Goal: Browse casually: Explore the website without a specific task or goal

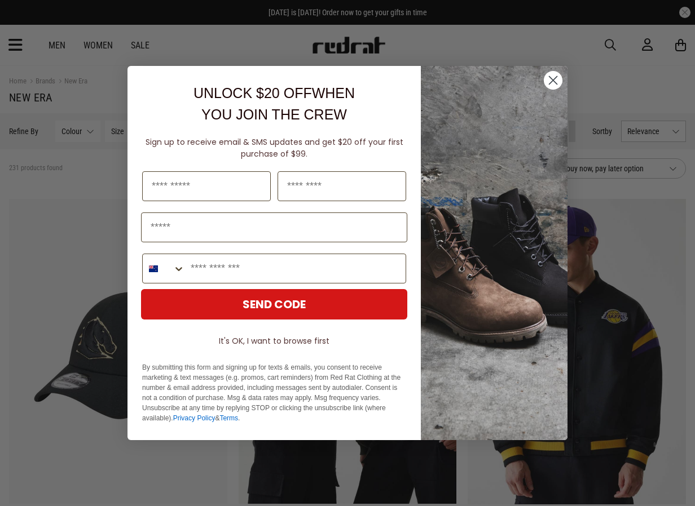
click at [556, 82] on circle "Close dialog" at bounding box center [552, 80] width 19 height 19
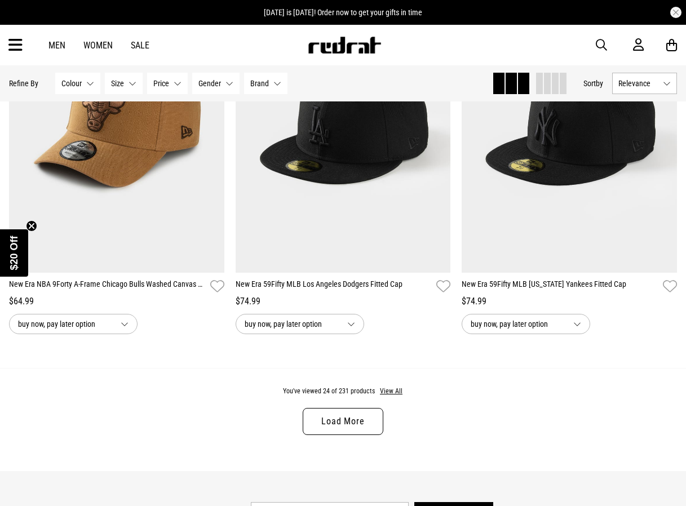
scroll to position [3157, 0]
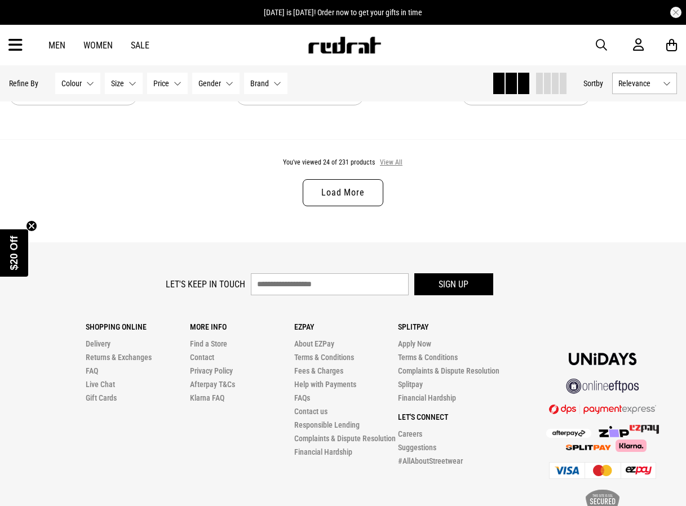
click at [396, 167] on button "View All" at bounding box center [391, 163] width 24 height 10
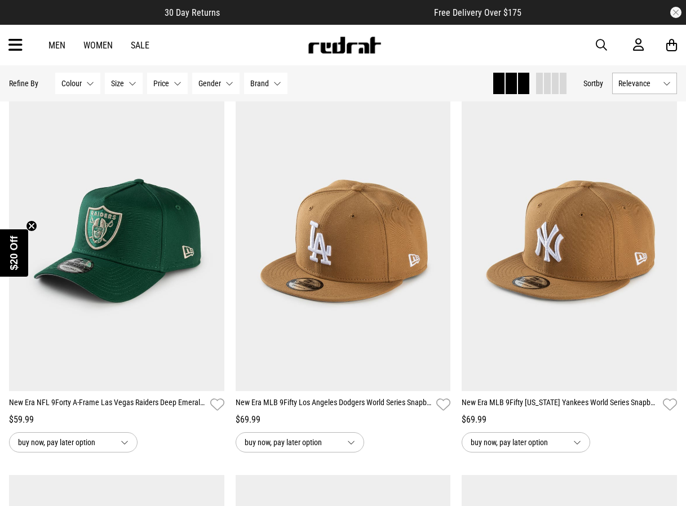
scroll to position [4792, 0]
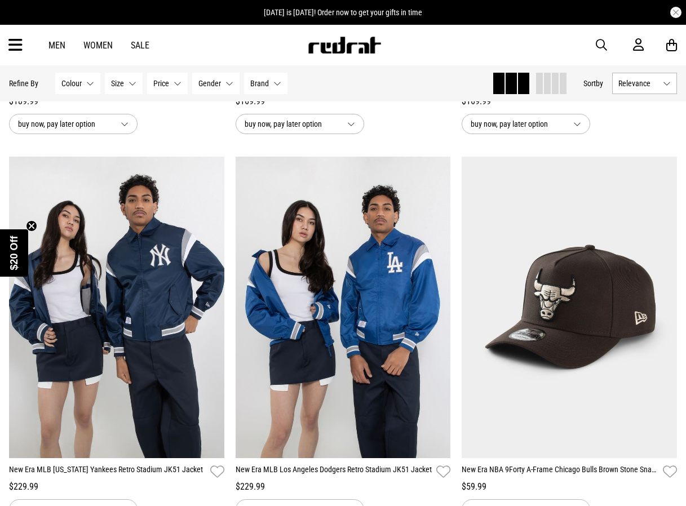
scroll to position [7779, 0]
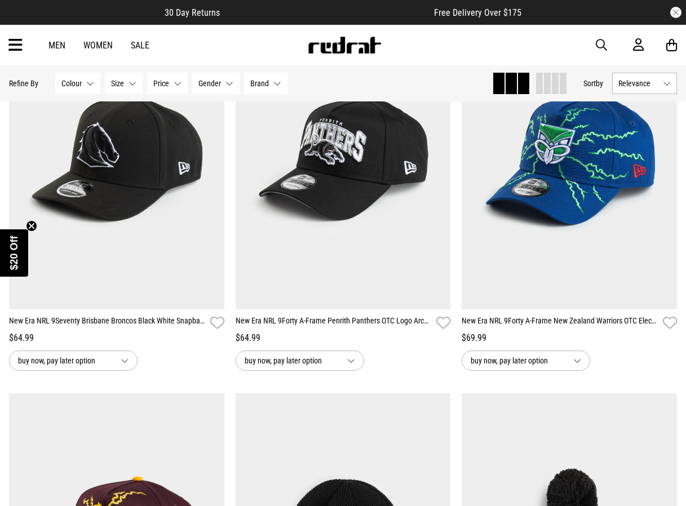
scroll to position [10598, 0]
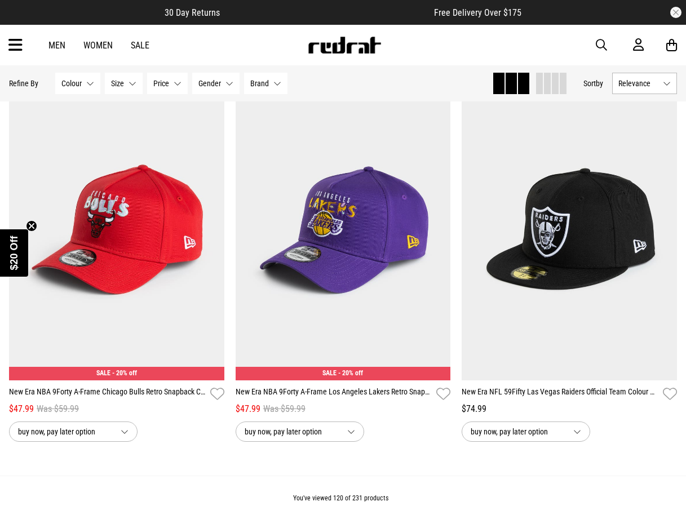
scroll to position [15221, 0]
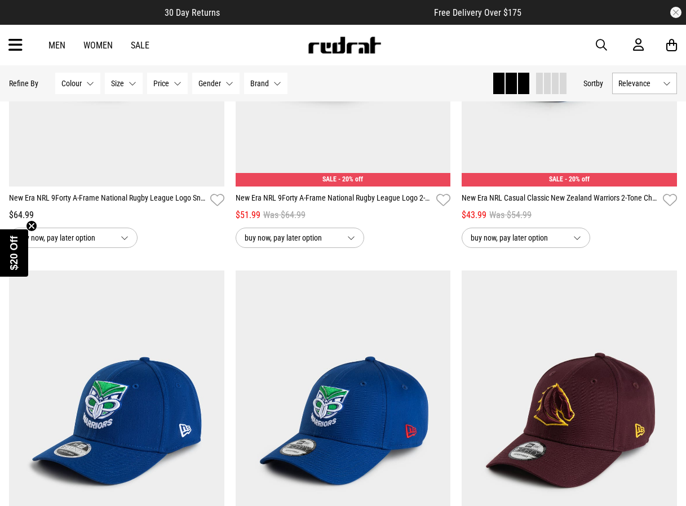
scroll to position [17927, 0]
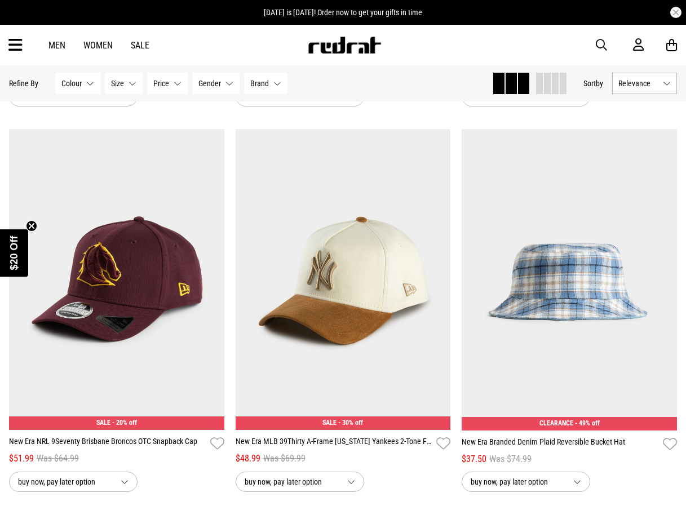
scroll to position [18434, 0]
